Goal: Navigation & Orientation: Find specific page/section

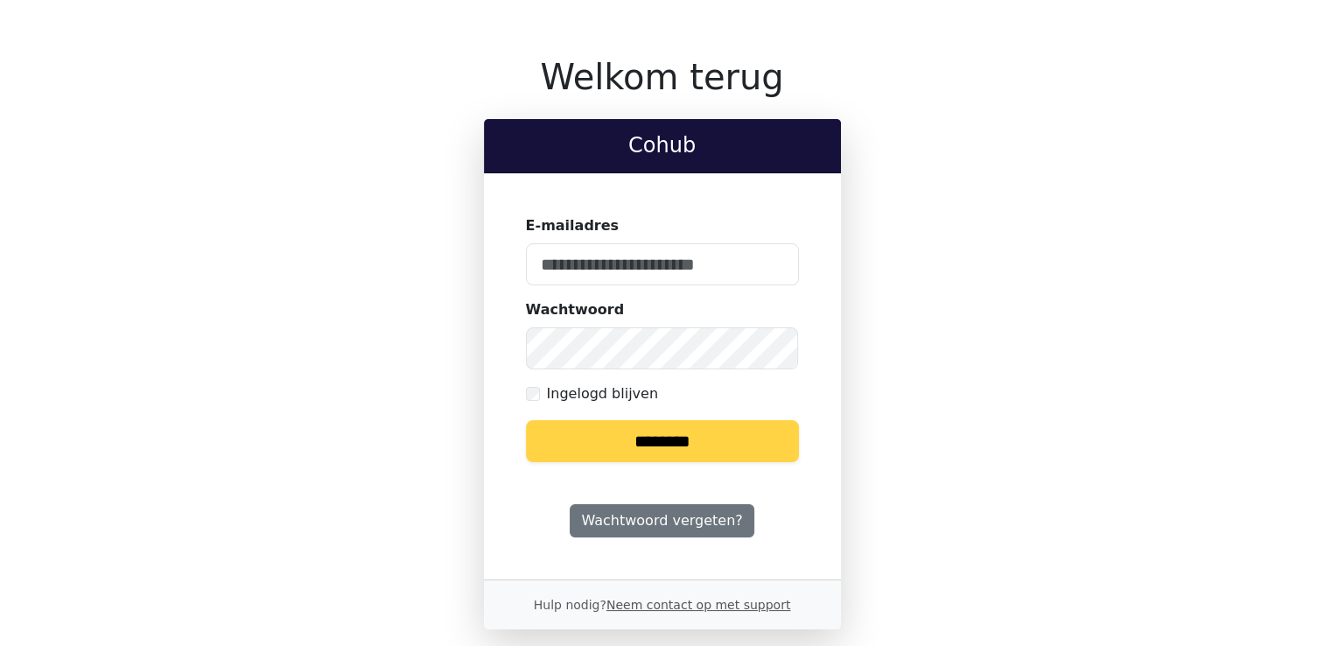
click at [698, 283] on input "E-mailadres" at bounding box center [662, 264] width 273 height 42
type input "**********"
click at [547, 391] on label "Ingelogd blijven" at bounding box center [602, 393] width 111 height 21
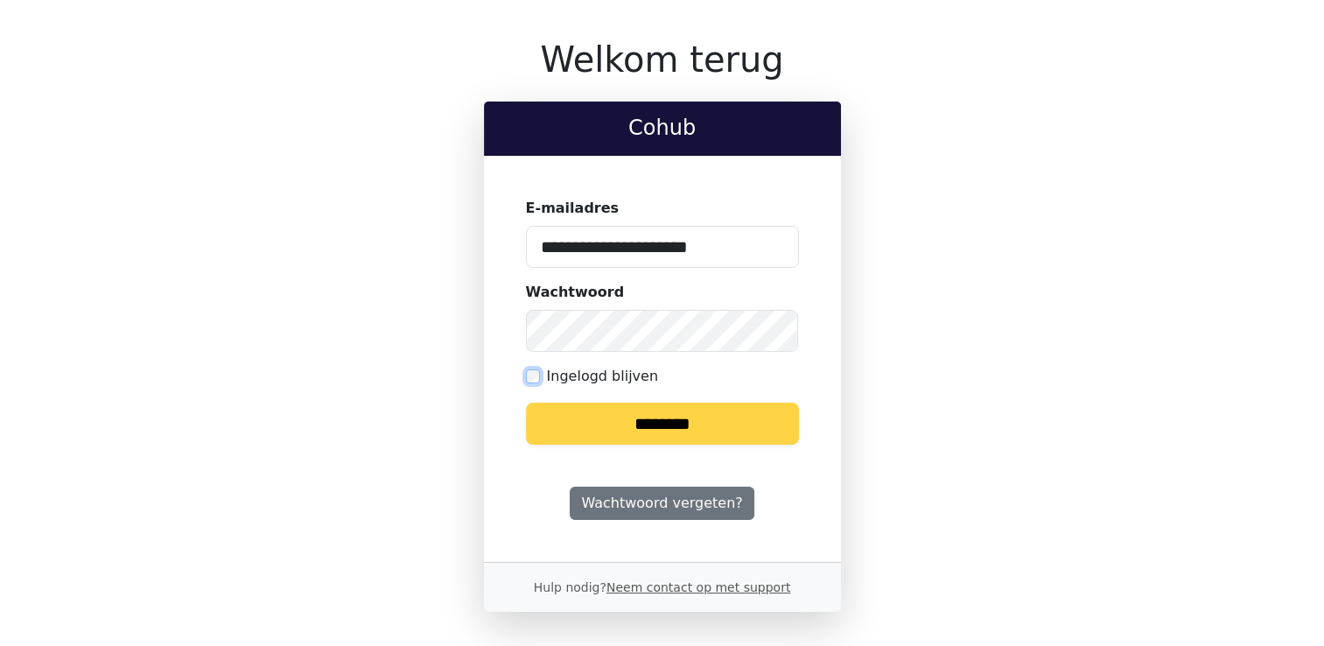
scroll to position [24, 0]
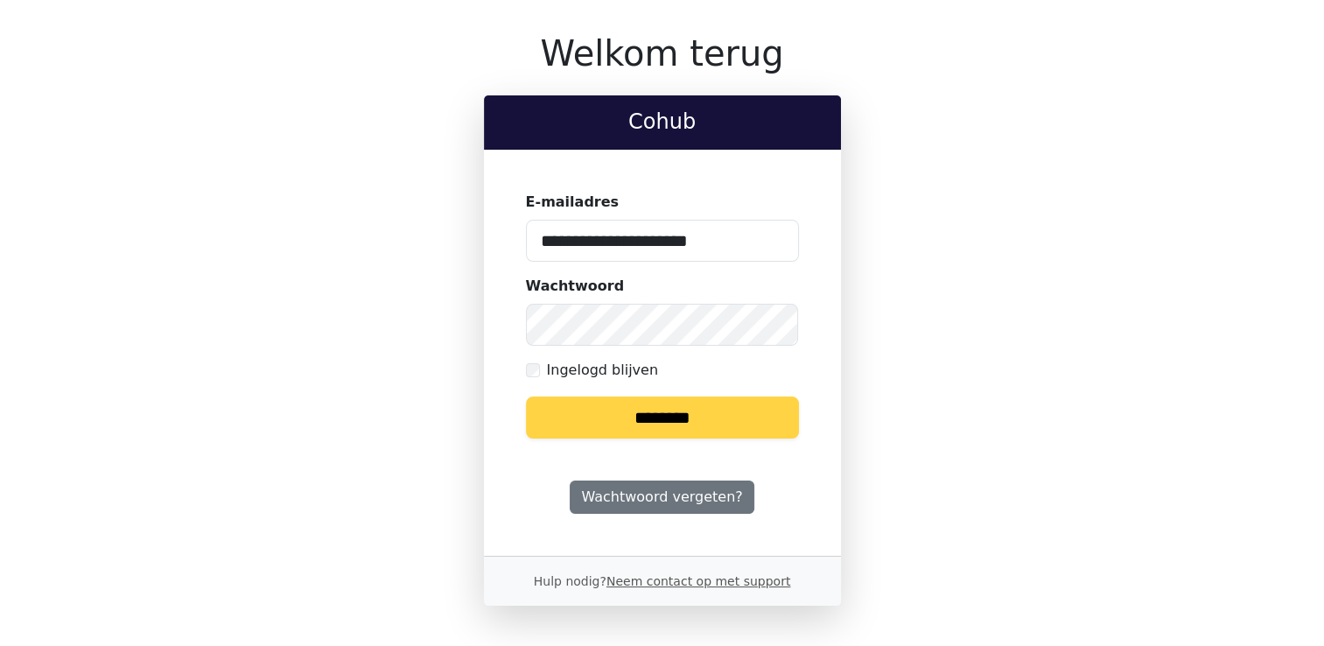
click at [666, 417] on input "********" at bounding box center [662, 417] width 273 height 42
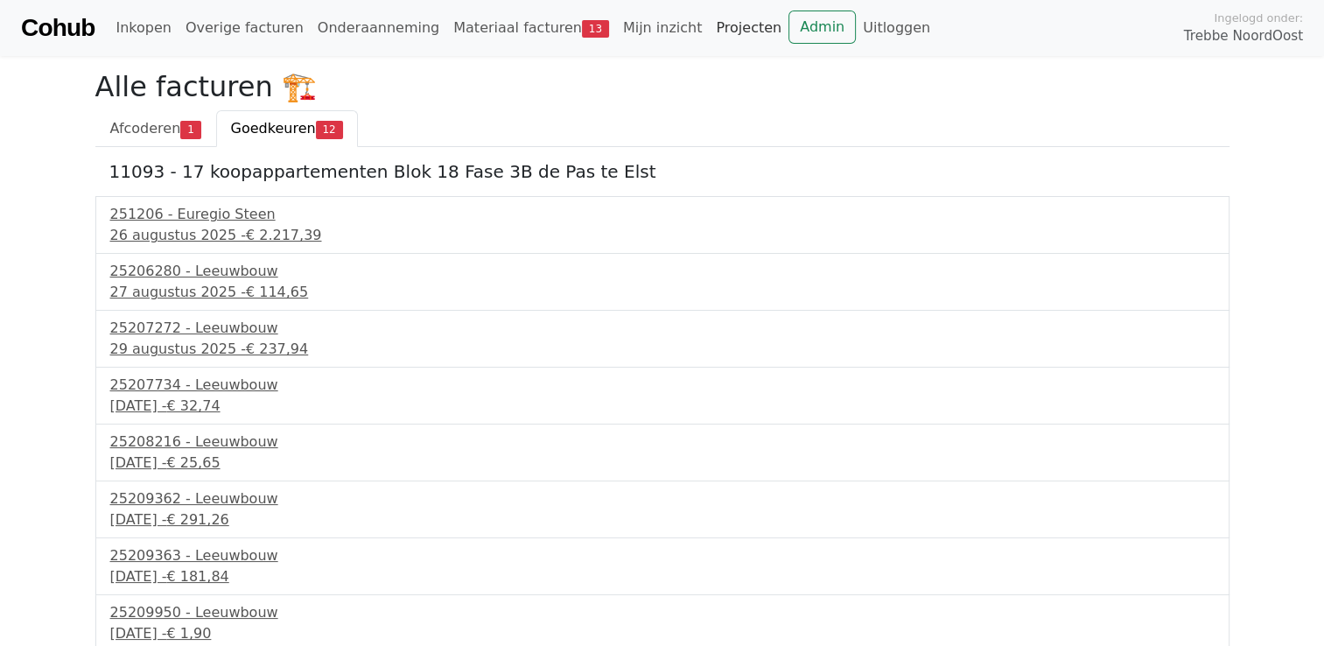
click at [709, 30] on link "Projecten" at bounding box center [749, 27] width 80 height 35
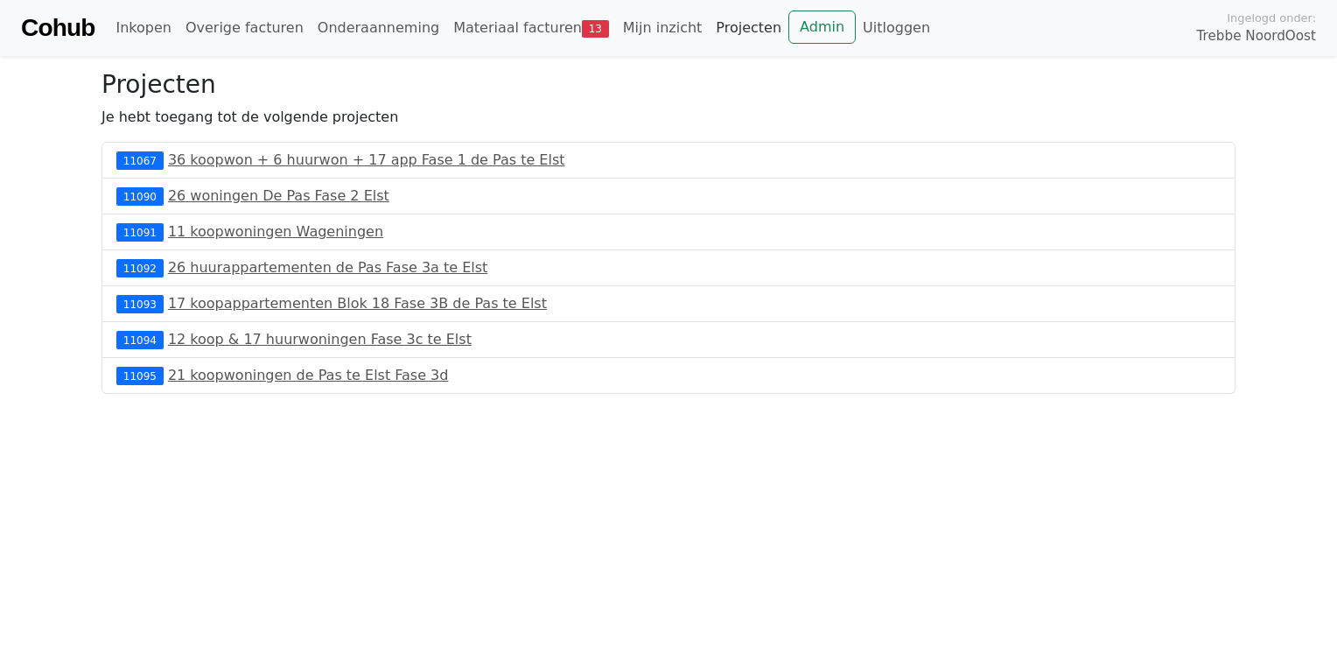
click at [709, 33] on link "Projecten" at bounding box center [749, 27] width 80 height 35
click at [788, 26] on link "Admin" at bounding box center [821, 26] width 67 height 33
click at [616, 31] on link "Mijn inzicht" at bounding box center [663, 27] width 94 height 35
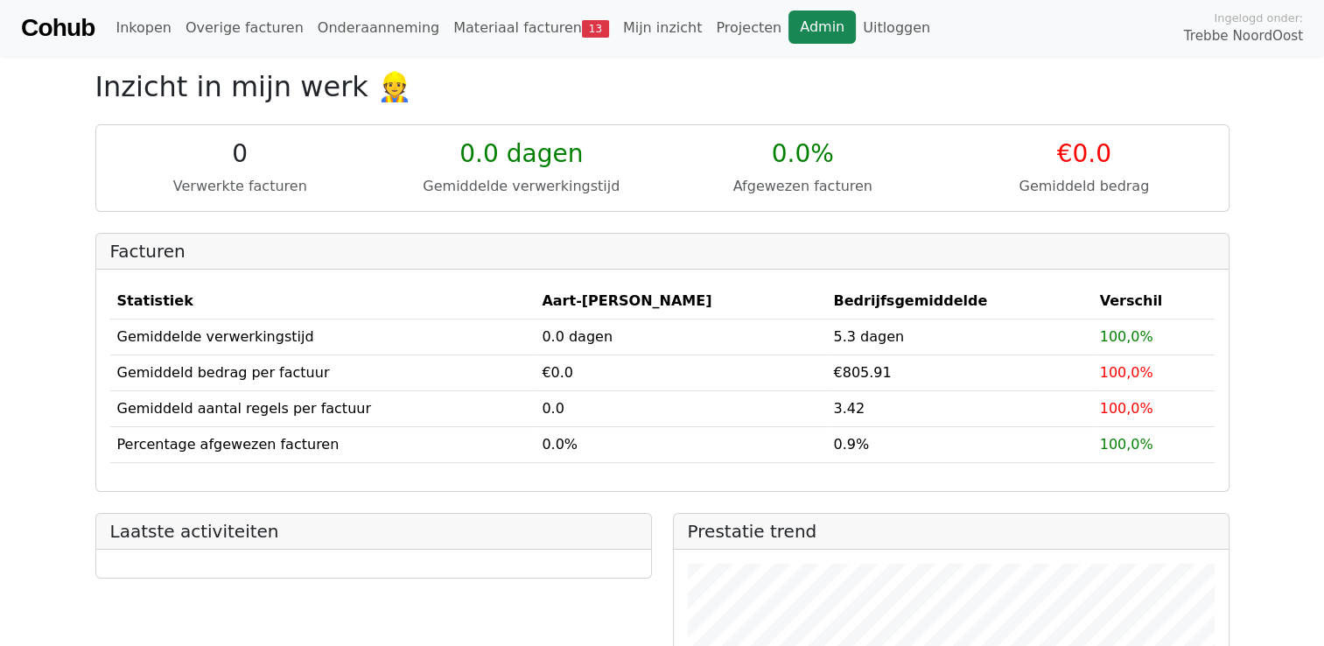
click at [788, 24] on link "Admin" at bounding box center [821, 26] width 67 height 33
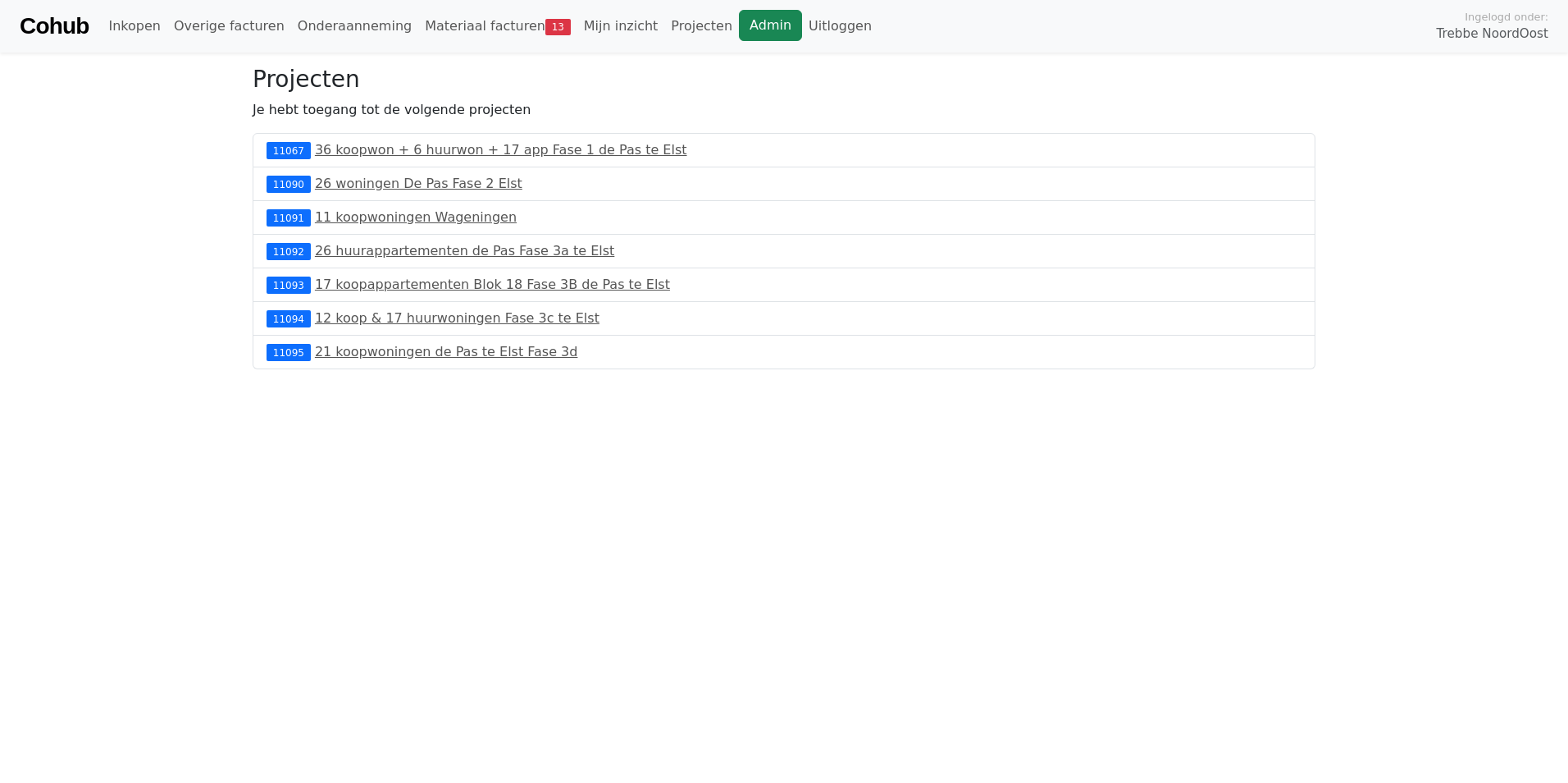
click at [739, 25] on link "Admin" at bounding box center [769, 24] width 63 height 31
click at [739, 23] on link "Admin" at bounding box center [769, 24] width 63 height 31
click at [1499, 239] on body "Cohub Inkopen Overige facturen Onderaanneming Materiaal facturen 13 Mijn inzich…" at bounding box center [784, 185] width 1568 height 369
